Goal: Navigation & Orientation: Find specific page/section

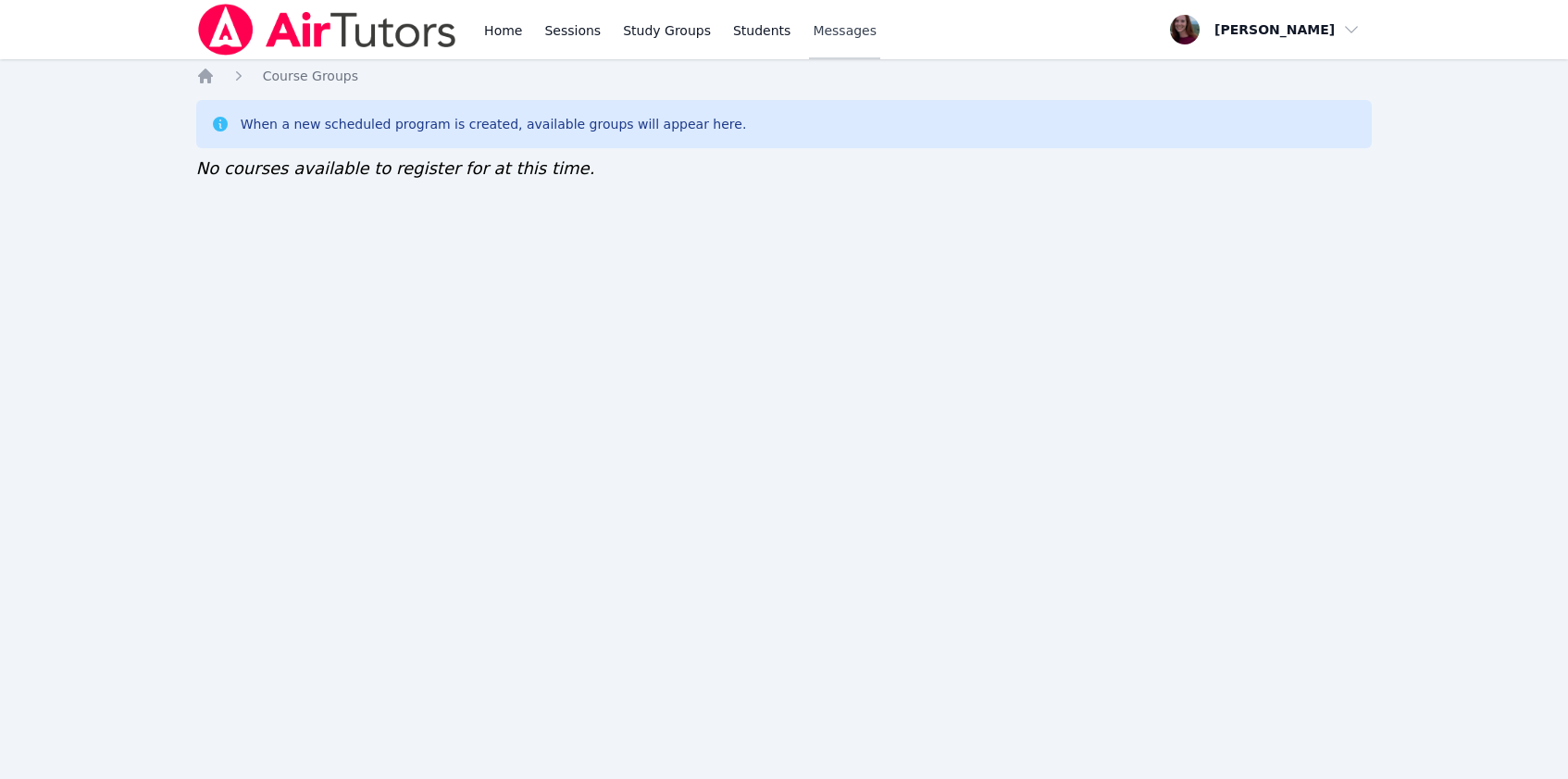
click at [812, 38] on span "Messages" at bounding box center [844, 30] width 64 height 19
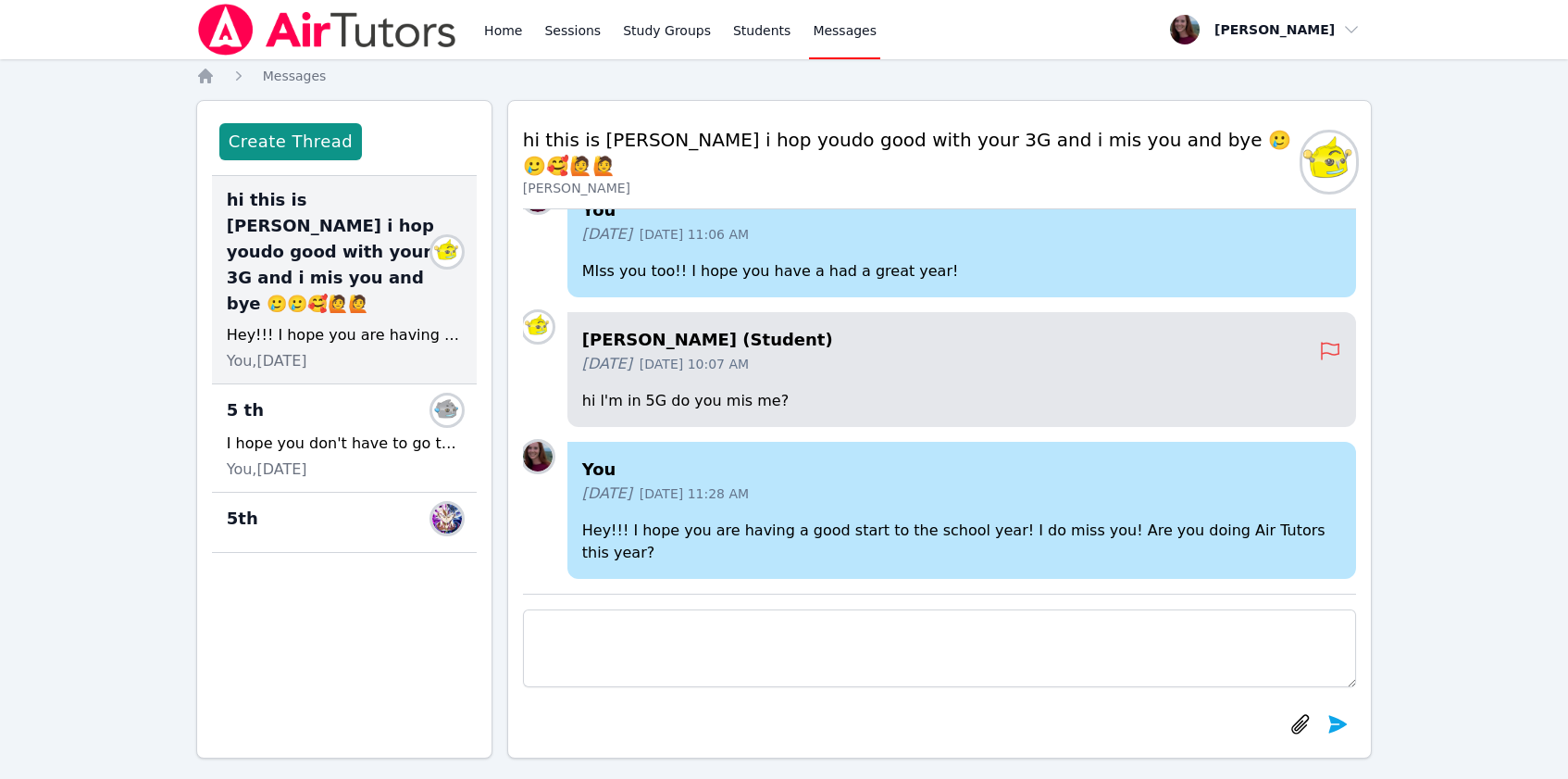
click at [217, 78] on ol "Home Messages" at bounding box center [261, 76] width 131 height 19
click at [213, 75] on icon "Breadcrumb" at bounding box center [205, 76] width 19 height 19
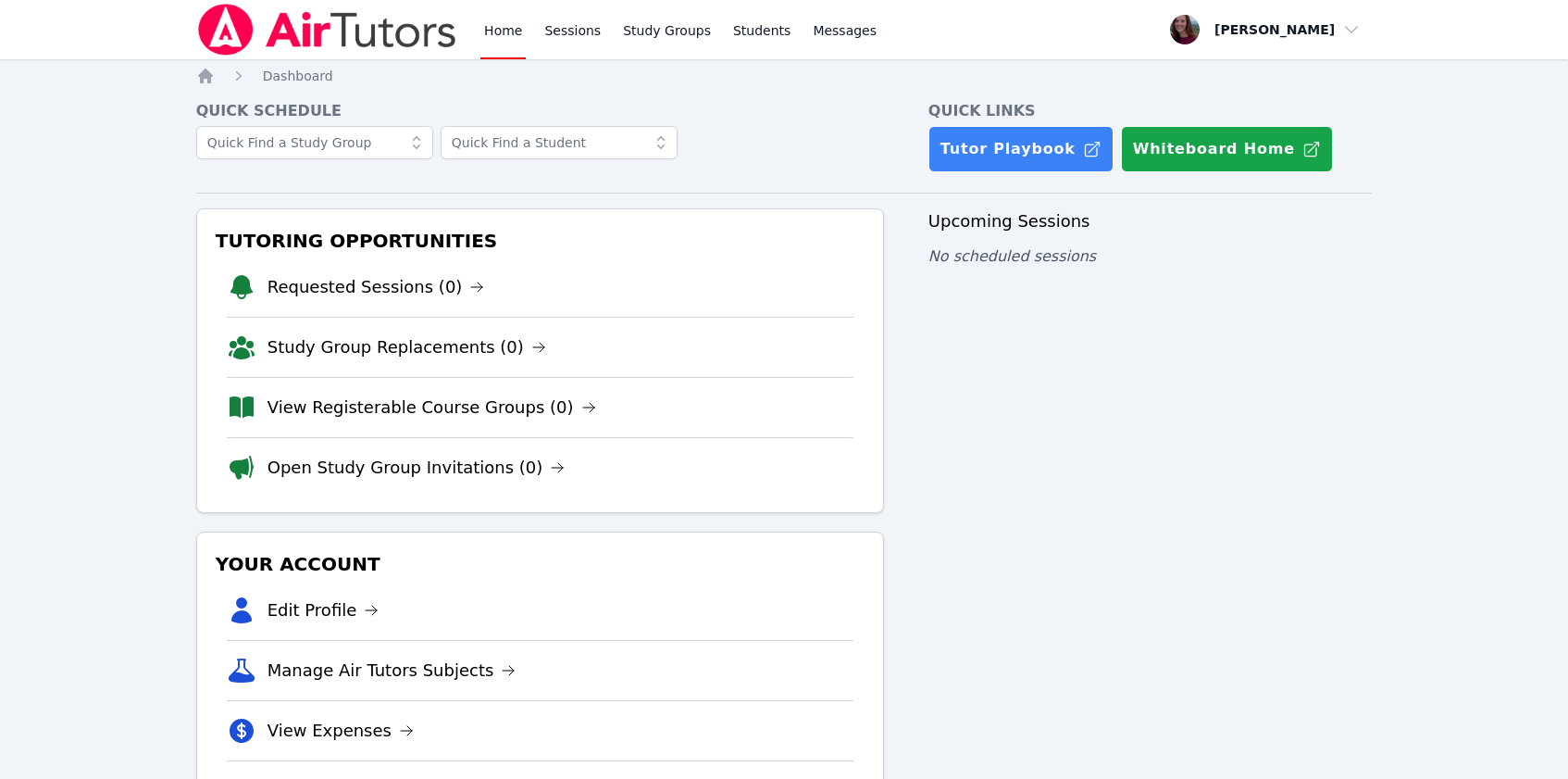
click at [377, 420] on li "View Registerable Course Groups (0)" at bounding box center [540, 407] width 627 height 60
click at [367, 404] on link "View Registerable Course Groups (0)" at bounding box center [432, 407] width 329 height 26
